Goal: Transaction & Acquisition: Book appointment/travel/reservation

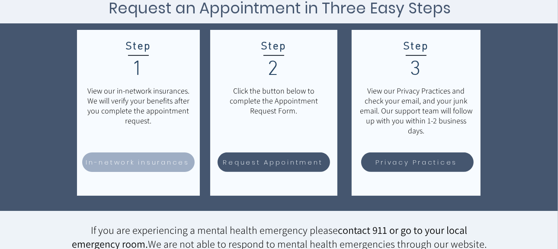
click at [146, 160] on span "In-network insurances" at bounding box center [138, 162] width 104 height 10
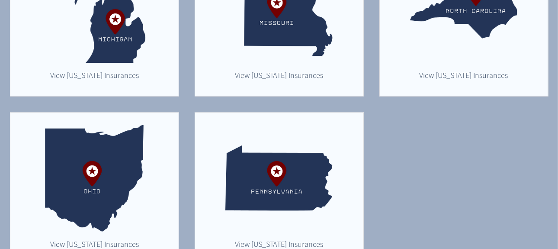
scroll to position [692, 0]
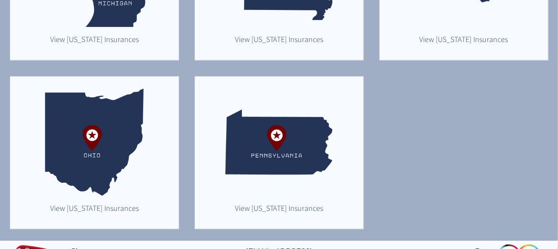
click at [298, 139] on img "main content" at bounding box center [278, 142] width 107 height 107
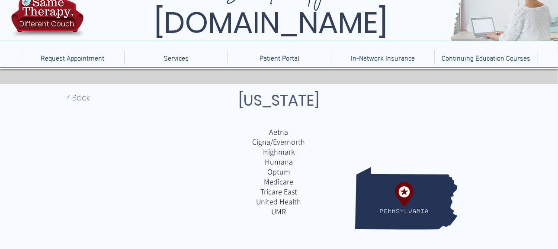
scroll to position [130, 0]
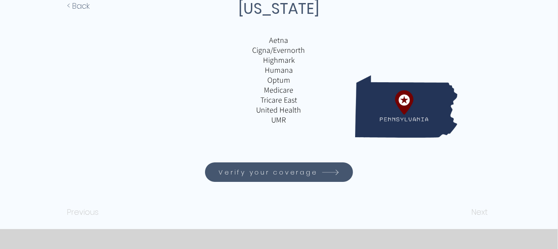
click at [294, 171] on span "Verify your coverage" at bounding box center [268, 172] width 99 height 10
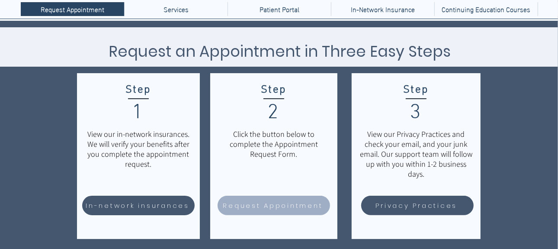
click at [284, 205] on span "Request Appointment" at bounding box center [273, 205] width 100 height 10
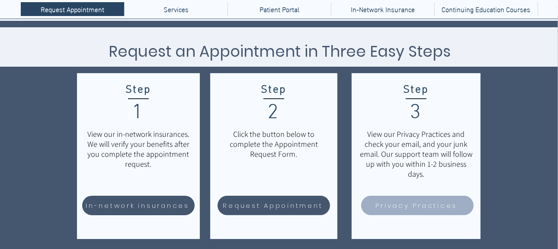
click at [415, 204] on span "Privacy Practices" at bounding box center [417, 205] width 82 height 10
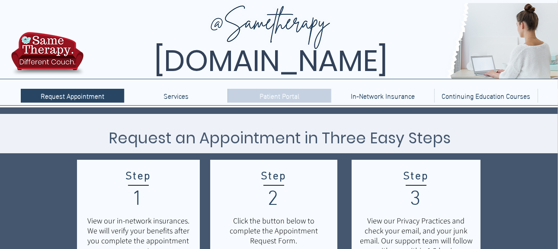
click at [268, 94] on p "Patient Portal" at bounding box center [279, 96] width 48 height 14
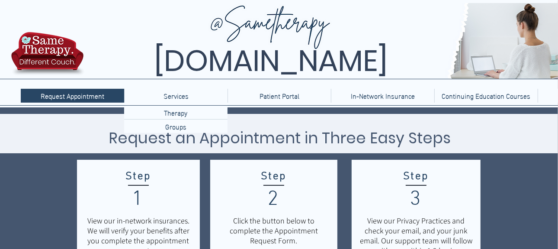
click at [179, 98] on p "Services" at bounding box center [176, 96] width 34 height 14
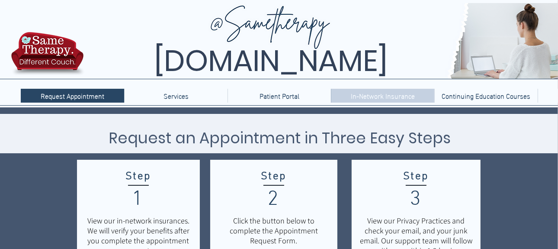
click at [402, 95] on p "In-Network Insurance" at bounding box center [382, 96] width 73 height 14
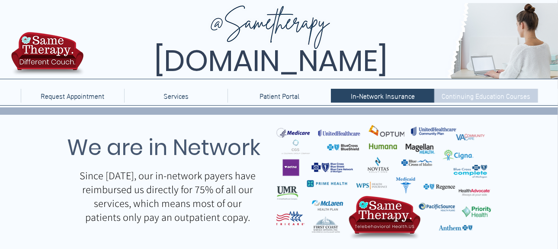
click at [457, 94] on p "Continuing Education Courses" at bounding box center [486, 96] width 97 height 14
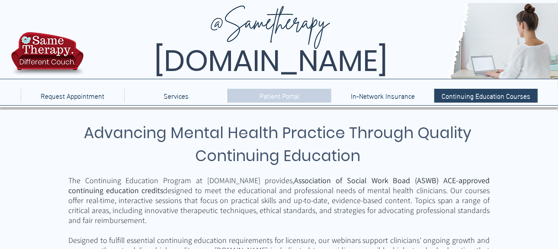
click at [277, 96] on p "Patient Portal" at bounding box center [279, 96] width 48 height 14
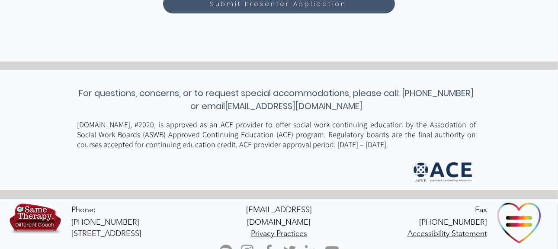
scroll to position [885, 0]
